Goal: Information Seeking & Learning: Check status

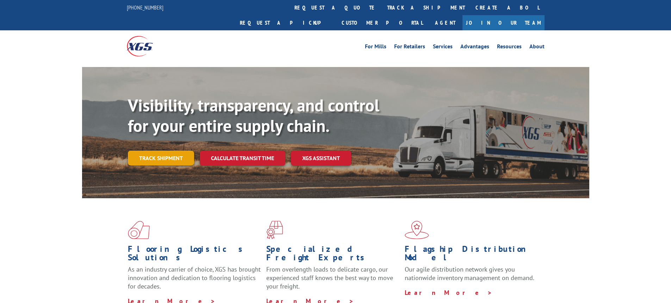
click at [173, 150] on link "Track shipment" at bounding box center [161, 157] width 66 height 15
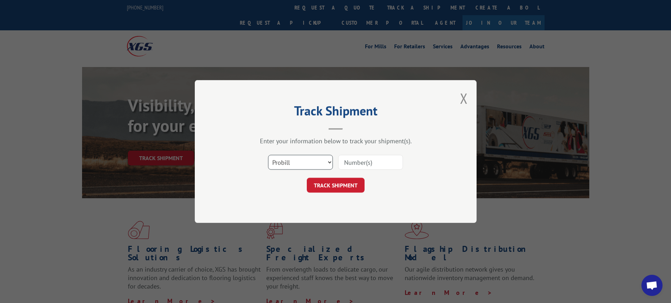
click at [329, 163] on select "Select category... Probill BOL PO" at bounding box center [300, 162] width 65 height 15
select select "bol"
click at [268, 155] on select "Select category... Probill BOL PO" at bounding box center [300, 162] width 65 height 15
click at [361, 161] on input at bounding box center [370, 162] width 65 height 15
paste input "7063933"
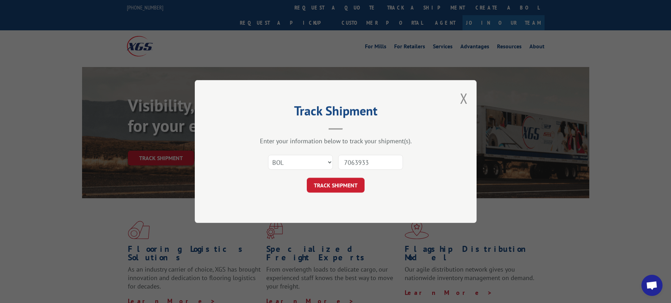
type input "7063933"
click at [307, 178] on button "TRACK SHIPMENT" at bounding box center [336, 185] width 58 height 15
click at [466, 95] on button "Close modal" at bounding box center [464, 98] width 8 height 19
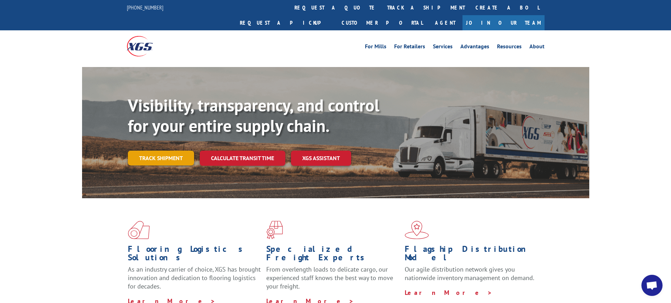
click at [169, 150] on link "Track shipment" at bounding box center [161, 157] width 66 height 15
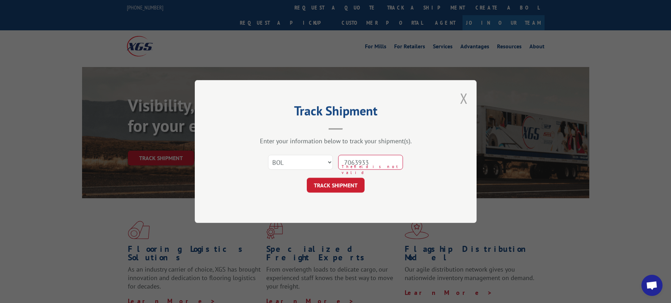
click at [465, 95] on button "Close modal" at bounding box center [464, 98] width 8 height 19
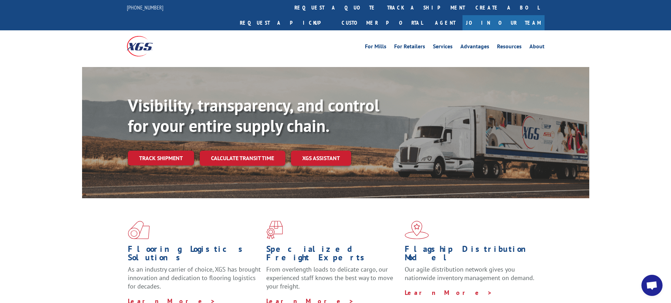
click at [465, 95] on div "Visibility, transparency, and control for your entire supply chain. Track shipm…" at bounding box center [359, 144] width 462 height 98
click at [382, 5] on link "track a shipment" at bounding box center [426, 7] width 88 height 15
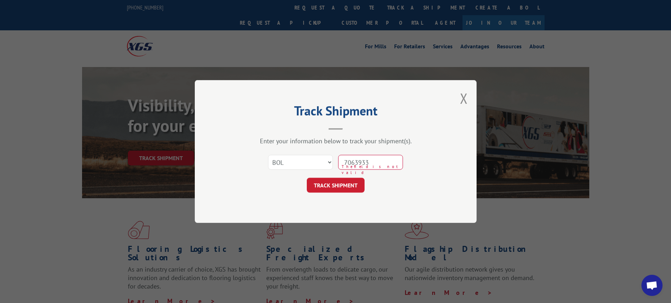
click at [385, 164] on input "7063933" at bounding box center [370, 162] width 65 height 15
drag, startPoint x: 346, startPoint y: 161, endPoint x: 324, endPoint y: 160, distance: 21.5
click at [326, 160] on div "Select category... Probill BOL PO 7063933 The field is not valid" at bounding box center [335, 161] width 211 height 23
click at [462, 101] on button "Close modal" at bounding box center [464, 98] width 8 height 19
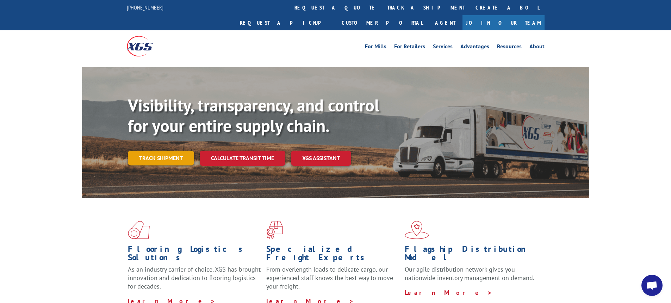
click at [154, 150] on link "Track shipment" at bounding box center [161, 157] width 66 height 15
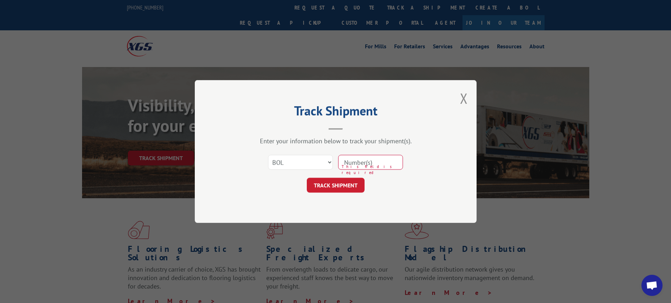
click at [374, 162] on input at bounding box center [370, 162] width 65 height 15
type input "7063933"
click button "TRACK SHIPMENT" at bounding box center [336, 185] width 58 height 15
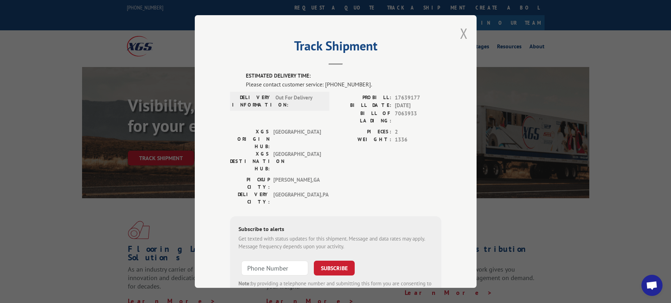
click at [464, 33] on button "Close modal" at bounding box center [464, 33] width 8 height 19
